Goal: Find specific page/section: Find specific page/section

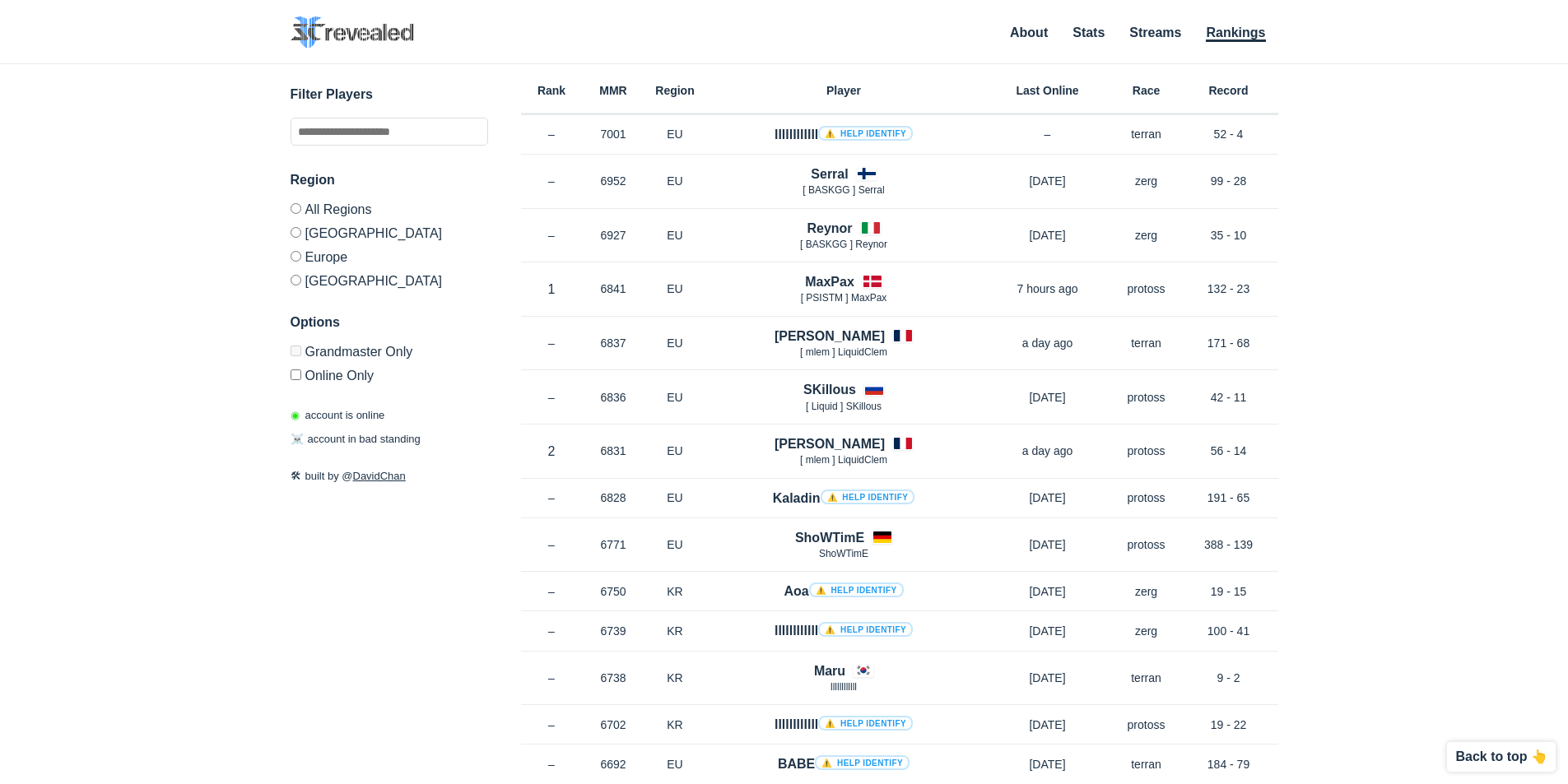
click at [377, 116] on div "Filter Players" at bounding box center [389, 114] width 197 height 61
click at [376, 122] on input "text" at bounding box center [389, 132] width 197 height 28
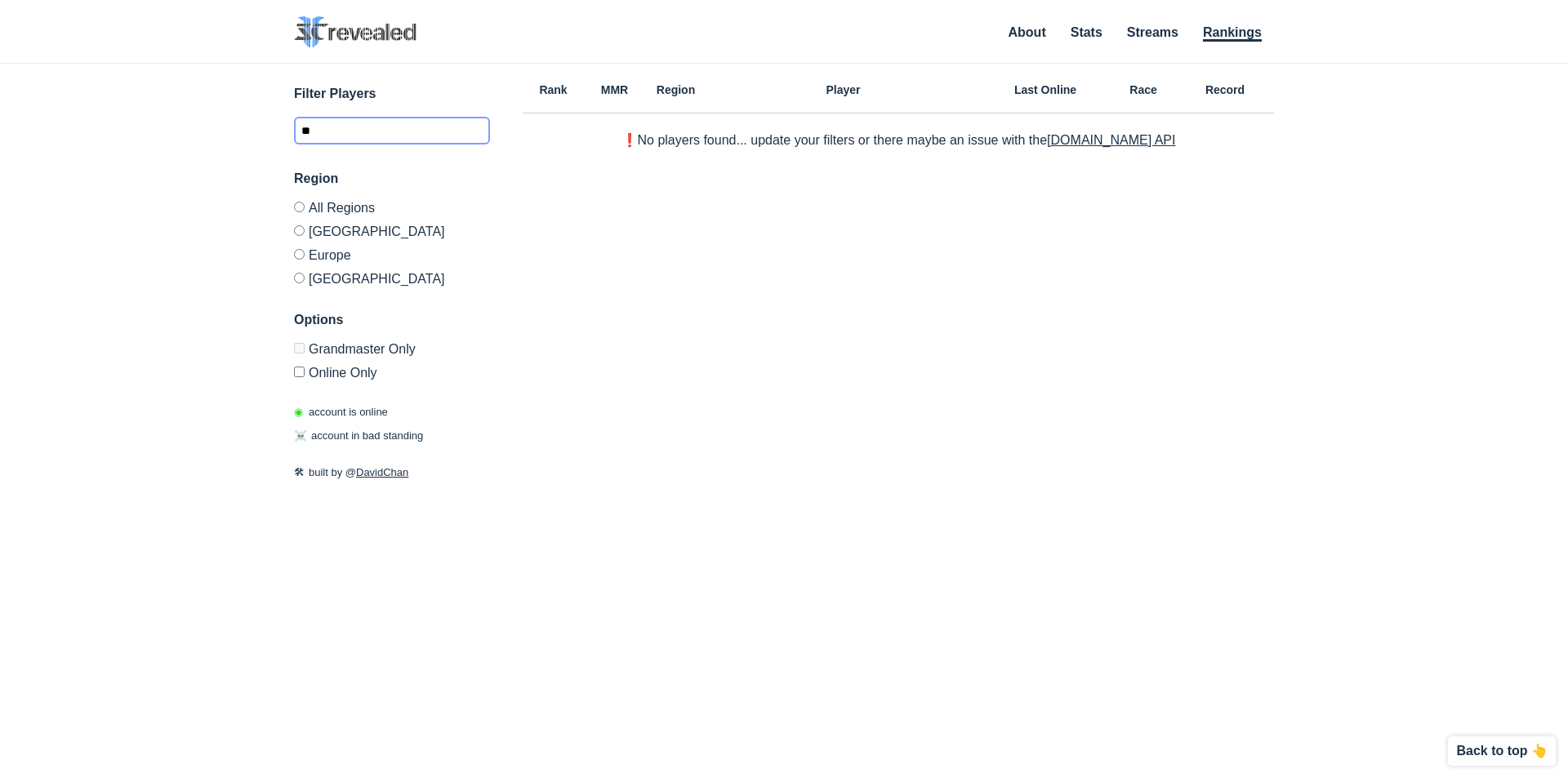
type input "*"
type input "****"
drag, startPoint x: 190, startPoint y: 135, endPoint x: 185, endPoint y: 147, distance: 13.0
drag, startPoint x: 186, startPoint y: 220, endPoint x: 156, endPoint y: 125, distance: 99.6
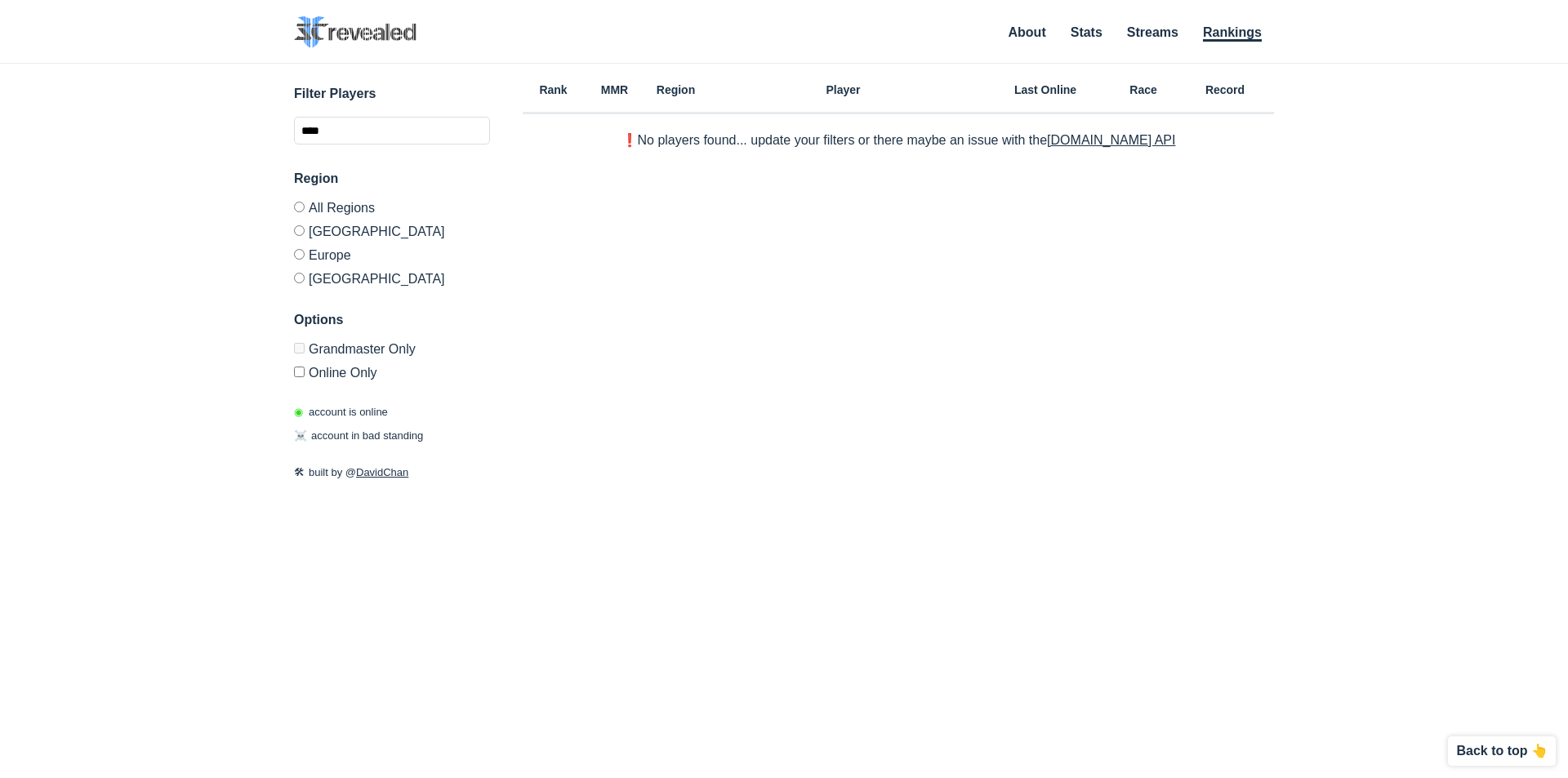
click at [139, 148] on div "✕ Filter Players **** Region All Regions [GEOGRAPHIC_DATA] [GEOGRAPHIC_DATA] [G…" at bounding box center [784, 400] width 1536 height 674
drag, startPoint x: 662, startPoint y: 86, endPoint x: 616, endPoint y: 121, distance: 57.8
drag, startPoint x: 222, startPoint y: 85, endPoint x: 210, endPoint y: 105, distance: 23.3
drag, startPoint x: 211, startPoint y: 106, endPoint x: 197, endPoint y: 109, distance: 14.3
drag, startPoint x: 113, startPoint y: 150, endPoint x: 121, endPoint y: 146, distance: 8.9
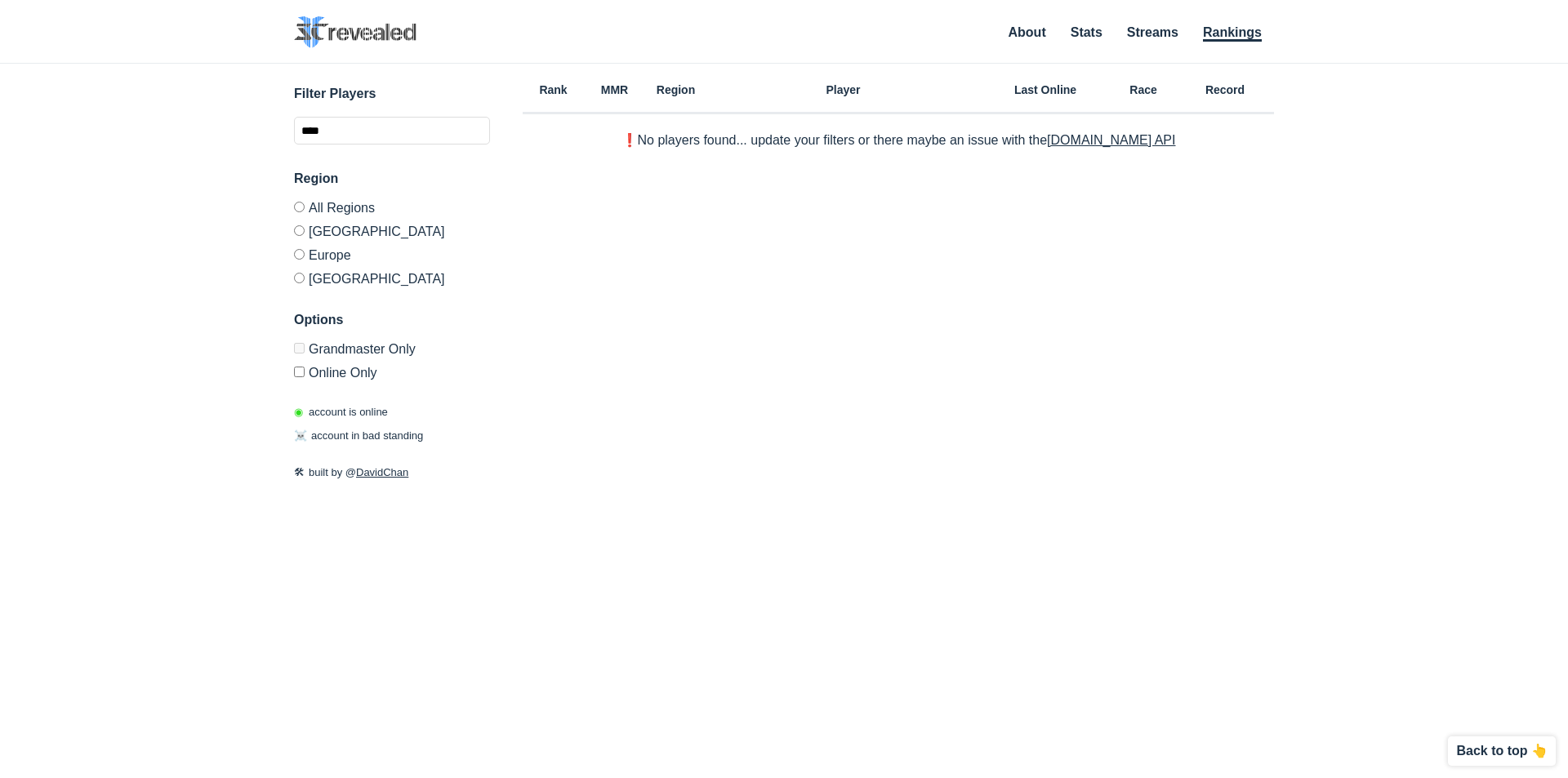
drag, startPoint x: 137, startPoint y: 132, endPoint x: 129, endPoint y: 125, distance: 10.6
drag, startPoint x: 119, startPoint y: 124, endPoint x: 105, endPoint y: 106, distance: 22.8
drag, startPoint x: 101, startPoint y: 99, endPoint x: 86, endPoint y: 100, distance: 15.0
drag, startPoint x: 63, startPoint y: 19, endPoint x: 38, endPoint y: 13, distance: 25.7
